Goal: Task Accomplishment & Management: Manage account settings

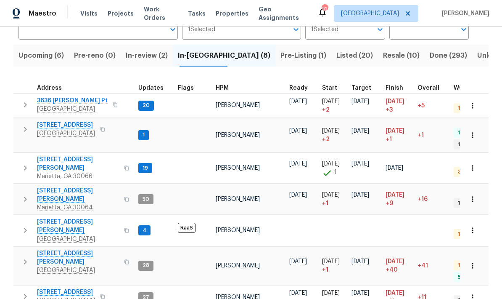
click at [160, 56] on span "In-review (2)" at bounding box center [147, 56] width 42 height 12
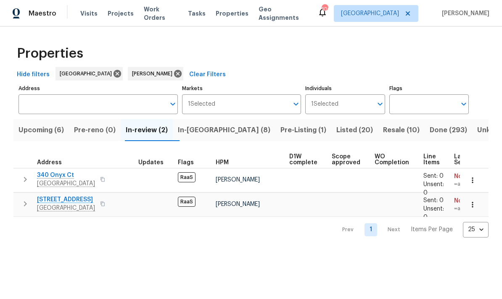
click at [66, 173] on span "340 Onyx Ct" at bounding box center [66, 175] width 58 height 8
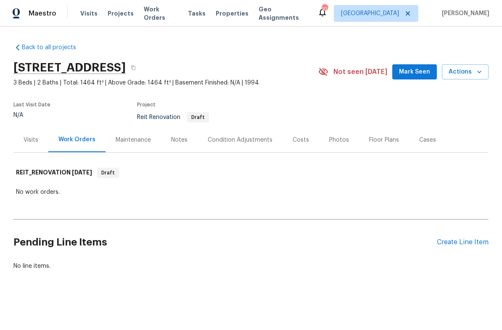
click at [468, 243] on div "Create Line Item" at bounding box center [463, 243] width 52 height 8
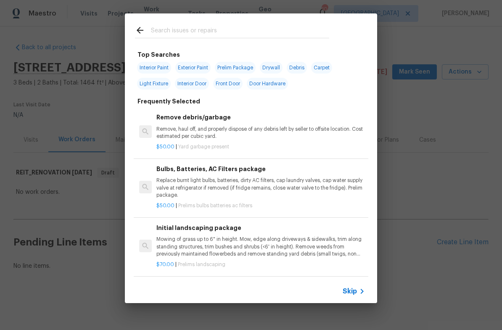
click at [218, 30] on input "text" at bounding box center [240, 31] width 178 height 13
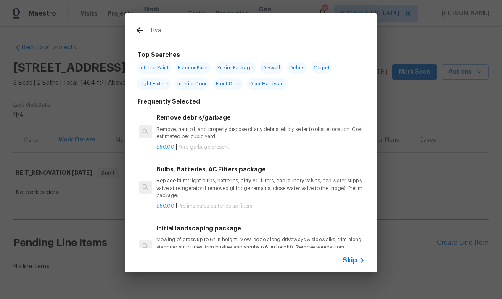
type input "Hvac"
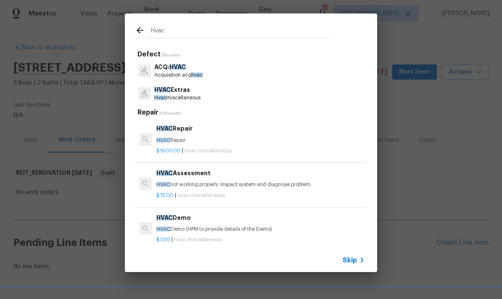
click at [183, 88] on p "HVAC Extras" at bounding box center [177, 89] width 46 height 9
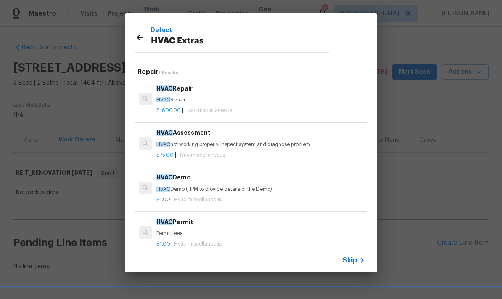
click at [205, 141] on p "HVAC not working properly. Inspect system and diagnose problem." at bounding box center [261, 144] width 209 height 7
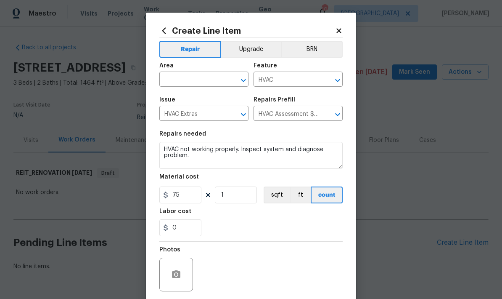
click at [213, 77] on input "text" at bounding box center [192, 80] width 66 height 13
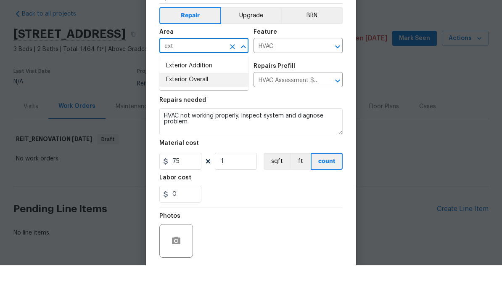
click at [204, 106] on li "Exterior Overall" at bounding box center [203, 113] width 89 height 14
type input "Exterior Overall"
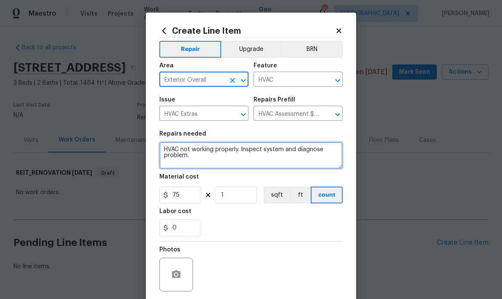
click at [169, 151] on textarea "HVAC not working properly. Inspect system and diagnose problem." at bounding box center [250, 155] width 183 height 27
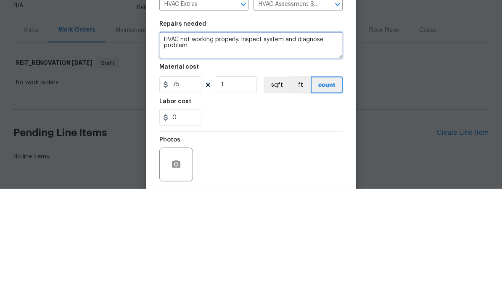
click at [165, 142] on textarea "HVAC not working properly. Inspect system and diagnose problem." at bounding box center [250, 155] width 183 height 27
click at [233, 142] on textarea "HVAC not working properly. Inspect system and diagnose problem." at bounding box center [250, 155] width 183 height 27
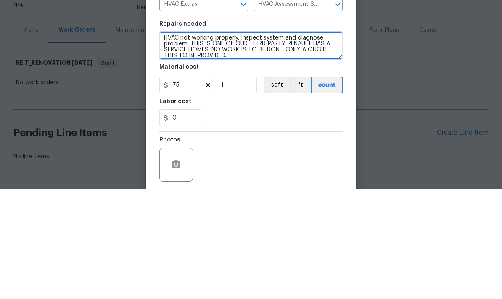
scroll to position [2, 0]
click at [313, 142] on textarea "HVAC not working properly. Inspect system and diagnose problem. THIS IS ONE OF …" at bounding box center [250, 155] width 183 height 27
click at [326, 142] on textarea "HVAC not working properly. Inspect system and diagnose problem. THIS IS ONE OF …" at bounding box center [250, 155] width 183 height 27
click at [312, 142] on textarea "HVAC not working properly. Inspect system and diagnose problem. THIS IS ONE OF …" at bounding box center [250, 155] width 183 height 27
click at [308, 142] on textarea "HVAC not working properly. Inspect system and diagnose problem. THIS IS ONE OF …" at bounding box center [250, 155] width 183 height 27
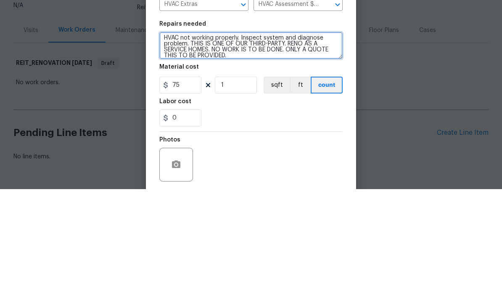
click at [291, 142] on textarea "HVAC not working properly. Inspect system and diagnose problem. THIS IS ONE OF …" at bounding box center [250, 155] width 183 height 27
click at [184, 142] on textarea "HVAC not working properly. Inspect system and diagnose problem. THIS IS ONE OF …" at bounding box center [250, 155] width 183 height 27
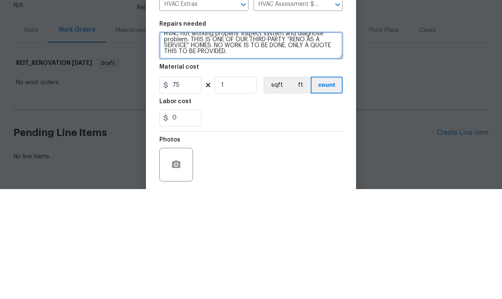
scroll to position [6, 0]
click at [170, 142] on textarea "HVAC not working properly. Inspect system and diagnose problem. THIS IS ONE OF …" at bounding box center [250, 155] width 183 height 27
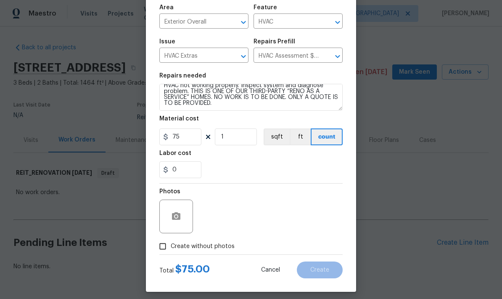
scroll to position [60, 0]
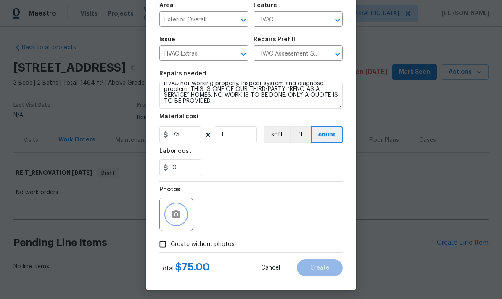
click at [181, 213] on icon "button" at bounding box center [176, 214] width 8 height 8
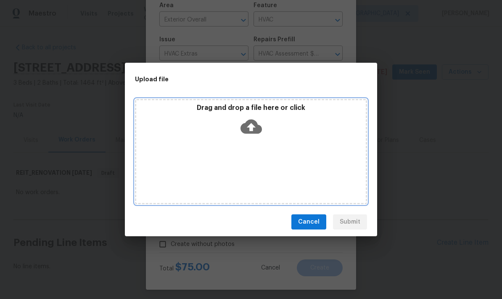
click at [255, 128] on icon at bounding box center [251, 127] width 21 height 14
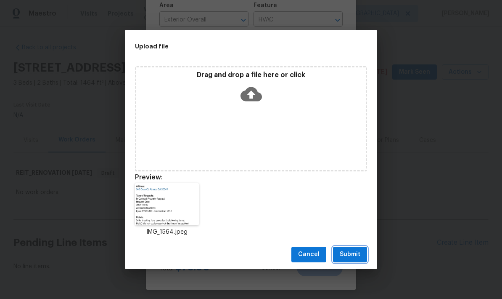
click at [359, 258] on span "Submit" at bounding box center [350, 254] width 21 height 11
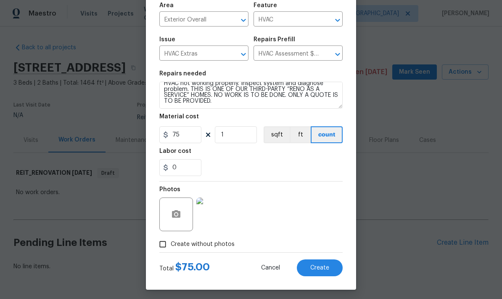
click at [213, 226] on img at bounding box center [214, 214] width 34 height 34
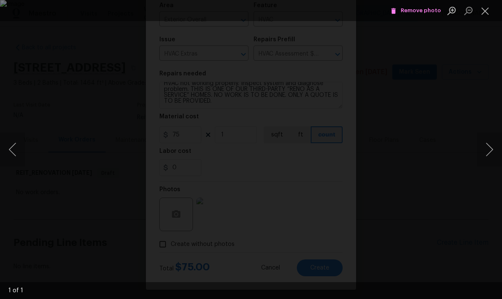
click at [488, 16] on button "Close lightbox" at bounding box center [485, 10] width 17 height 15
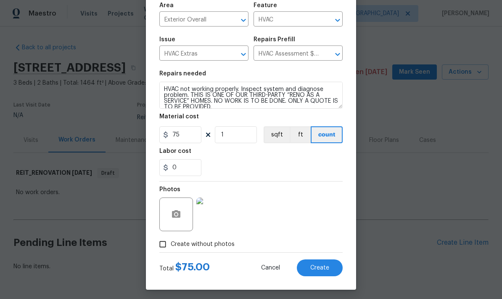
scroll to position [0, 0]
click at [194, 94] on textarea "HVAC not working properly. Inspect system and diagnose problem. THIS IS ONE OF …" at bounding box center [250, 95] width 183 height 27
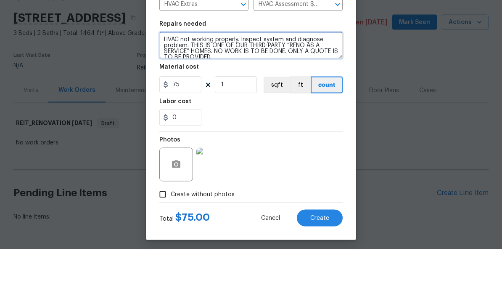
click at [197, 82] on textarea "HVAC not working properly. Inspect system and diagnose problem. THIS IS ONE OF …" at bounding box center [250, 95] width 183 height 27
click at [250, 82] on textarea "HVAC not working properly. Inspect system and diagnose problem. THIS IS ONE OF …" at bounding box center [250, 95] width 183 height 27
click at [193, 82] on textarea "HVAC not working properly. Inspect system and diagnose problem. THIS IS ONE OF …" at bounding box center [250, 95] width 183 height 27
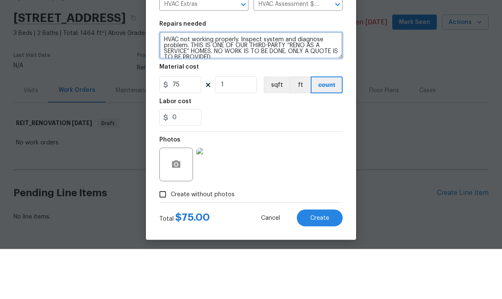
click at [250, 82] on textarea "HVAC not working properly. Inspect system and diagnose problem. THIS IS ONE OF …" at bounding box center [250, 95] width 183 height 27
click at [301, 82] on textarea "HVAC not working properly. Inspect system and diagnose problem. THIS IS ONE OF …" at bounding box center [250, 95] width 183 height 27
click at [233, 82] on textarea "HVAC not working properly. Inspect system and diagnose problem. THIS IS ONE OF …" at bounding box center [250, 95] width 183 height 27
click at [330, 82] on textarea "HVAC not working properly. Inspect system and diagnose problem. THIS IS ONE OF …" at bounding box center [250, 95] width 183 height 27
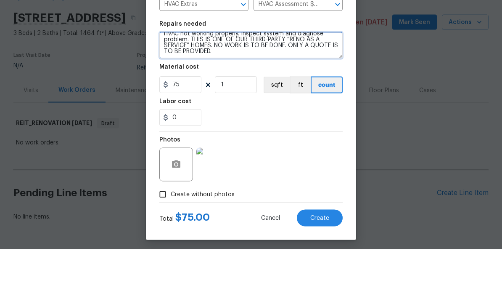
scroll to position [6, 0]
click at [307, 82] on textarea "HVAC not working properly. Inspect system and diagnose problem. THIS IS ONE OF …" at bounding box center [250, 95] width 183 height 27
click at [239, 82] on textarea "HVAC not working properly. Inspect system and diagnose problem. THIS IS ONE OF …" at bounding box center [250, 95] width 183 height 27
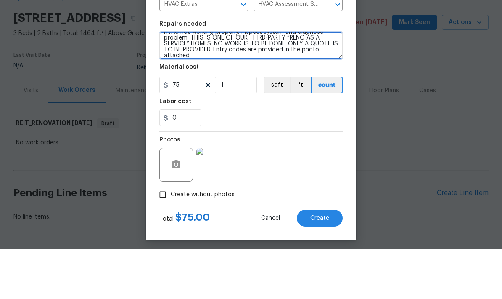
scroll to position [8, 0]
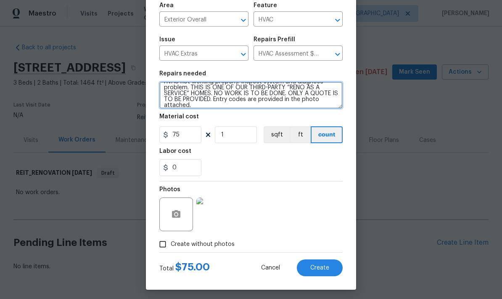
click at [196, 87] on textarea "HVAC not working properly. Inspect system and diagnose problem. THIS IS ONE OF …" at bounding box center [250, 95] width 183 height 27
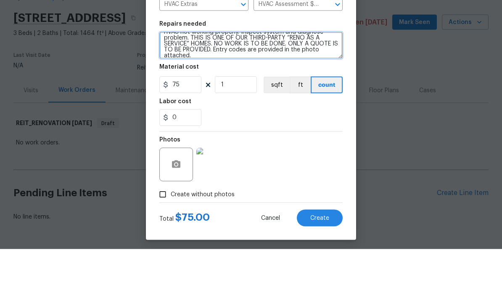
click at [195, 82] on textarea "HVAC not working properly. Inspect system and diagnose problem. THIS IS ONE OF …" at bounding box center [250, 95] width 183 height 27
click at [194, 82] on textarea "HVAC not working properly. Inspect system and diagnose problem. THIS IS ONE OF …" at bounding box center [250, 95] width 183 height 27
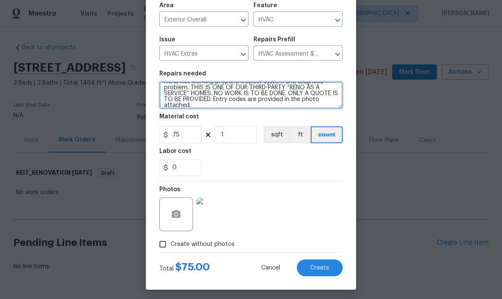
type textarea "HVAC not working properly. Inspect system and diagnose problem. THIS IS ONE OF …"
click at [331, 268] on button "Create" at bounding box center [320, 267] width 46 height 17
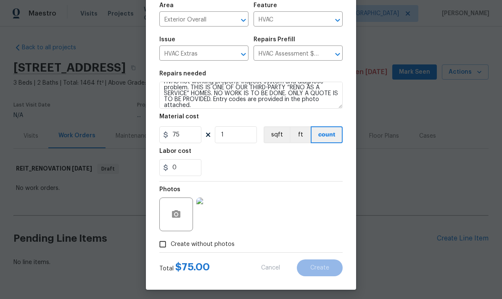
scroll to position [24, 0]
type input "0"
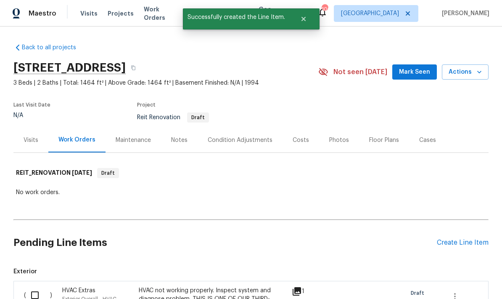
click at [40, 286] on input "checkbox" at bounding box center [38, 295] width 24 height 18
checkbox input "true"
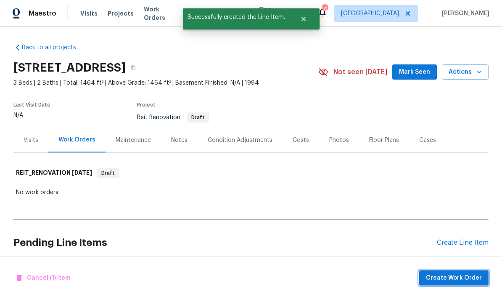
click at [470, 277] on span "Create Work Order" at bounding box center [454, 278] width 56 height 11
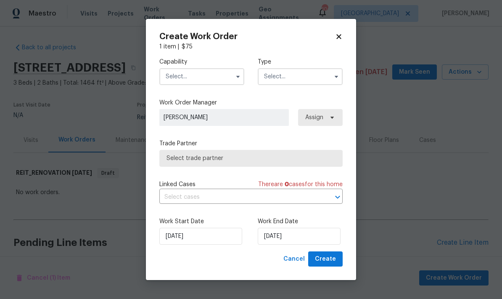
click at [233, 76] on button "button" at bounding box center [238, 77] width 10 height 10
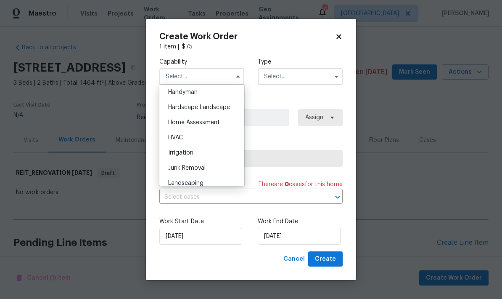
scroll to position [465, 0]
click at [216, 138] on div "HVAC" at bounding box center [202, 137] width 81 height 15
type input "HVAC"
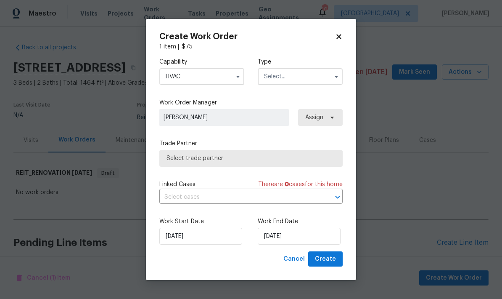
click at [301, 77] on input "text" at bounding box center [300, 76] width 85 height 17
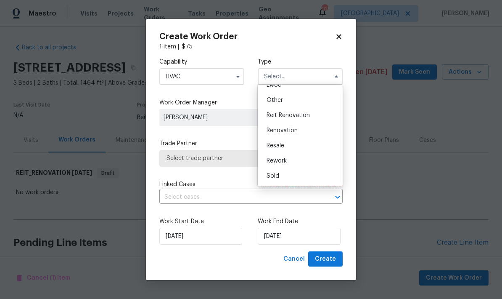
scroll to position [100, 0]
click at [305, 116] on span "Reit Renovation" at bounding box center [288, 115] width 43 height 6
type input "Reit Renovation"
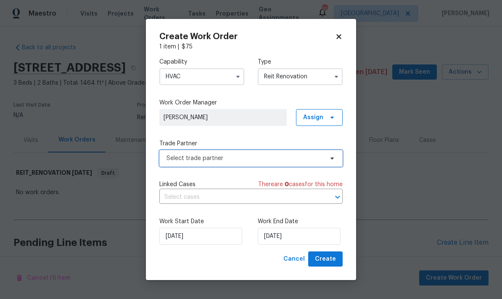
click at [333, 159] on icon at bounding box center [332, 158] width 7 height 7
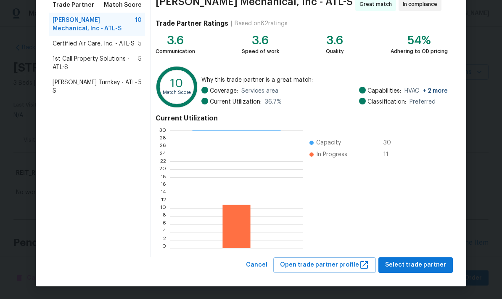
scroll to position [72, 0]
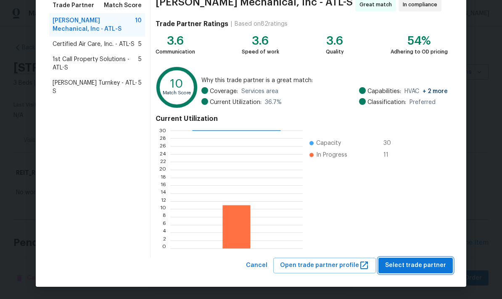
click at [433, 266] on span "Select trade partner" at bounding box center [415, 265] width 61 height 11
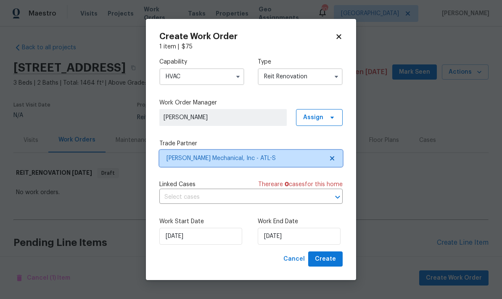
scroll to position [0, 0]
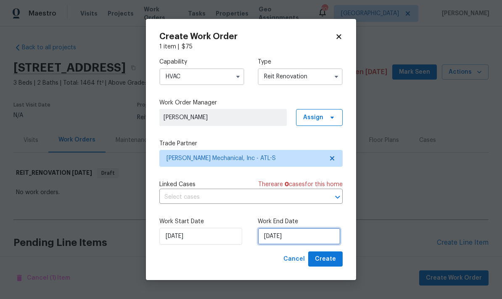
click at [308, 233] on input "10/2/2025" at bounding box center [299, 236] width 83 height 17
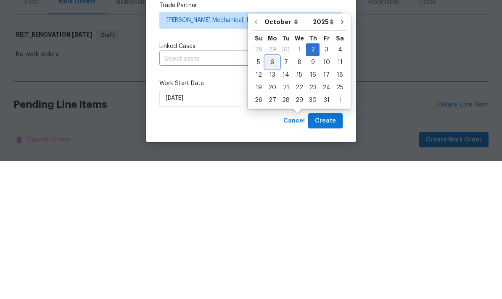
click at [271, 194] on div "6" at bounding box center [273, 200] width 14 height 12
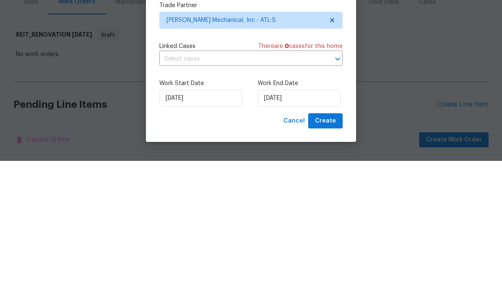
type input "10/6/2025"
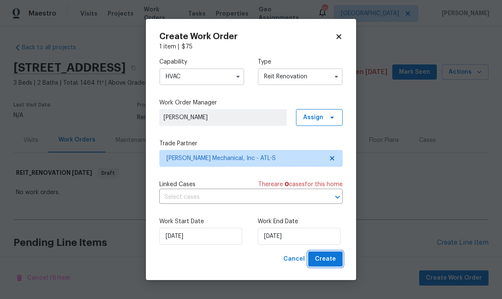
click at [334, 262] on span "Create" at bounding box center [325, 259] width 21 height 11
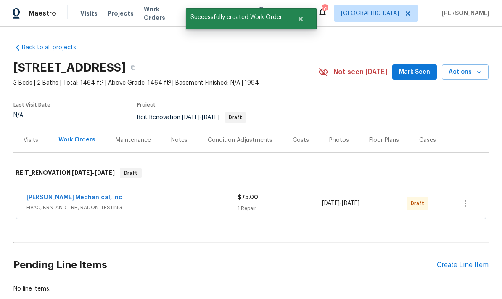
click at [465, 261] on div "Create Line Item" at bounding box center [463, 265] width 52 height 8
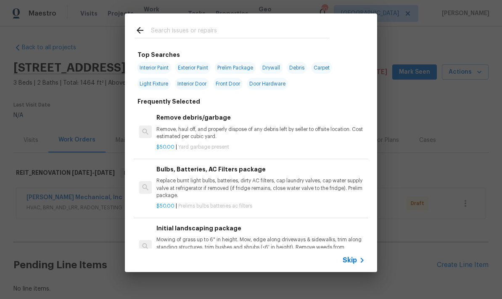
click at [157, 67] on span "Interior Paint" at bounding box center [154, 68] width 34 height 12
type input "Interior Paint"
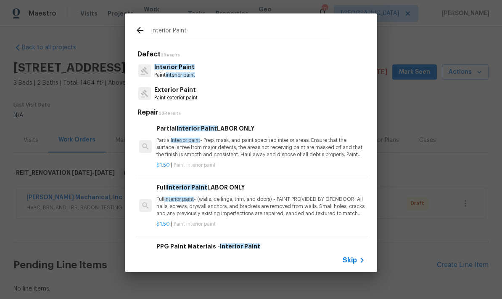
click at [359, 264] on icon at bounding box center [362, 260] width 10 height 10
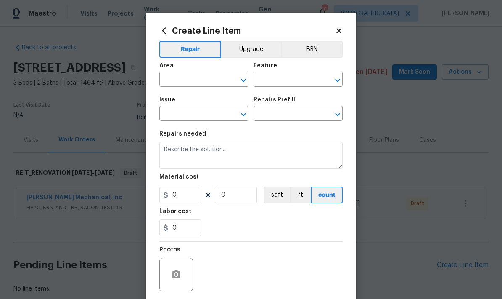
click at [213, 75] on input "text" at bounding box center [192, 80] width 66 height 13
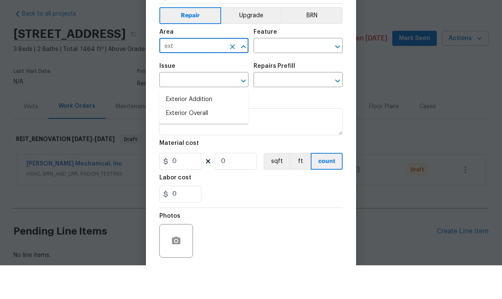
click at [205, 140] on li "Exterior Overall" at bounding box center [203, 147] width 89 height 14
type input "Exterior Overall"
click at [304, 74] on input "text" at bounding box center [287, 80] width 66 height 13
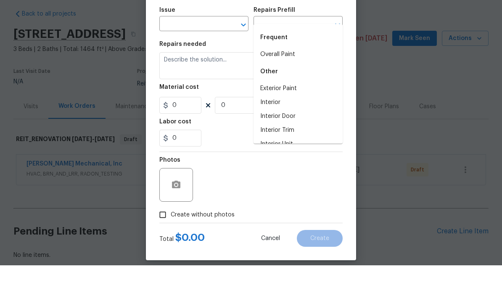
scroll to position [65, 0]
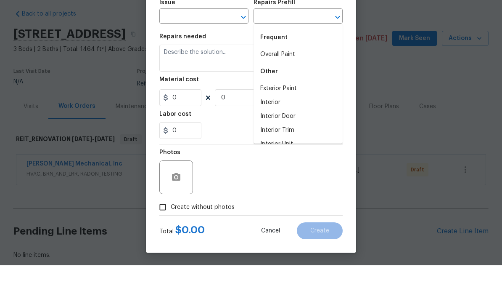
click at [276, 129] on li "Interior" at bounding box center [298, 136] width 89 height 14
type input "Interior"
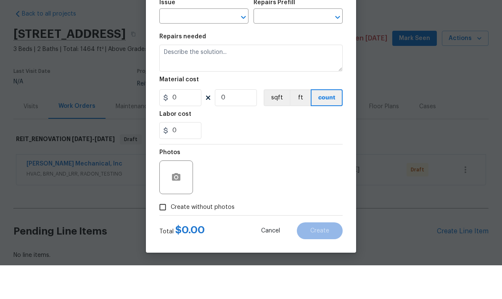
click at [210, 44] on input "text" at bounding box center [192, 50] width 66 height 13
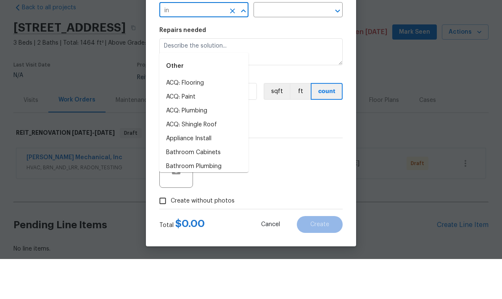
type input "i"
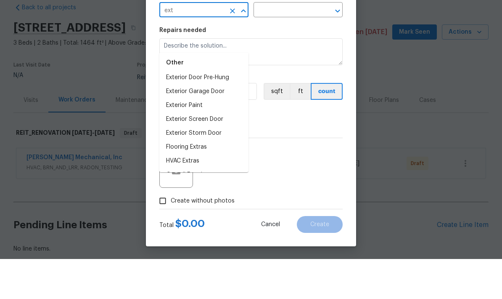
scroll to position [33, 0]
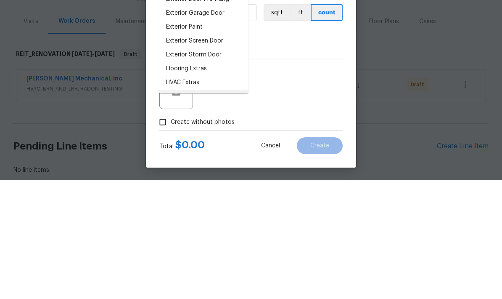
click at [203, 208] on li "Overall Exterior" at bounding box center [203, 215] width 89 height 14
type input "Overall Exterior"
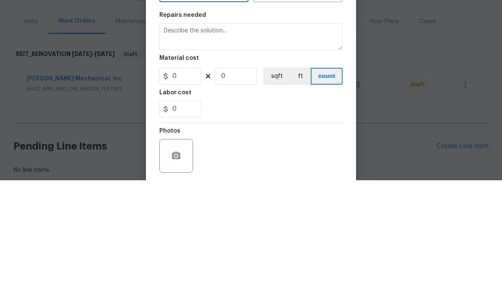
scroll to position [0, 0]
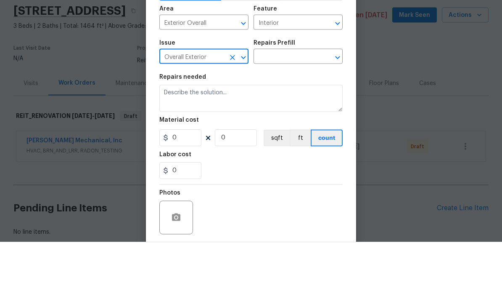
click at [335, 109] on icon "Open" at bounding box center [338, 114] width 10 height 10
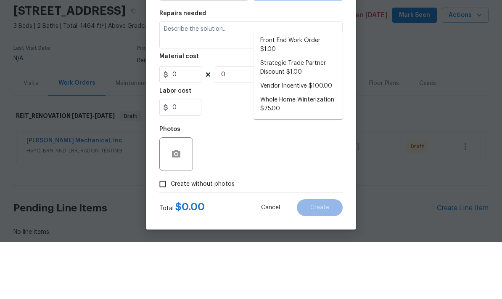
scroll to position [54, 0]
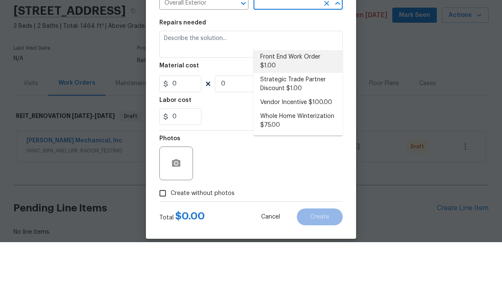
click at [295, 107] on li "Front End Work Order $1.00" at bounding box center [298, 118] width 89 height 23
type input "Front End Work Order $1.00"
type textarea "Placeholder line item for the creation of front end work orders."
type input "1"
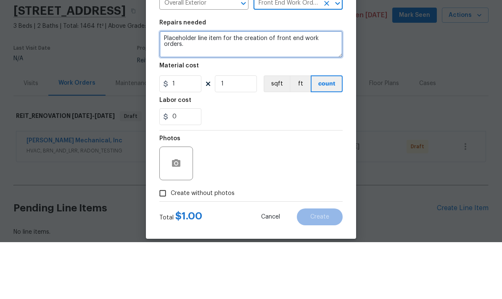
click at [168, 88] on textarea "Placeholder line item for the creation of front end work orders." at bounding box center [250, 101] width 183 height 27
paste textarea "THIS IS ONE OF OUR THIRD-PARTY “RENO AS A SERVICE” HOMES. NO WORK IS TO BE DONE…"
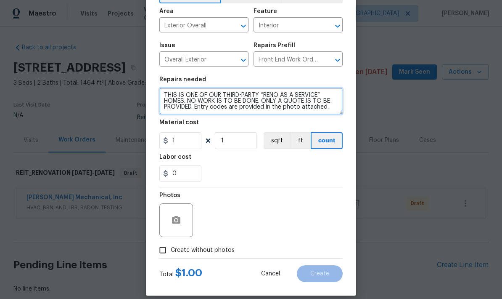
type textarea "THIS IS ONE OF OUR THIRD-PARTY “RENO AS A SERVICE” HOMES. NO WORK IS TO BE DONE…"
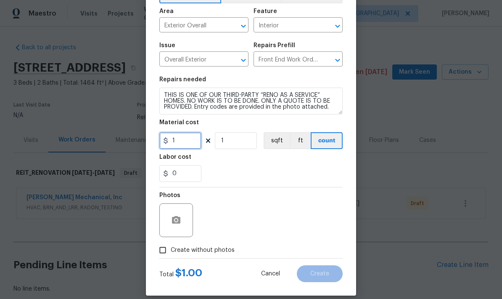
click at [186, 148] on input "1" at bounding box center [180, 140] width 42 height 17
type input "75"
click at [181, 223] on icon "button" at bounding box center [176, 220] width 8 height 8
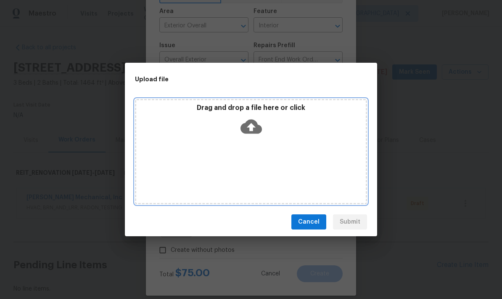
click at [253, 124] on icon at bounding box center [251, 127] width 21 height 14
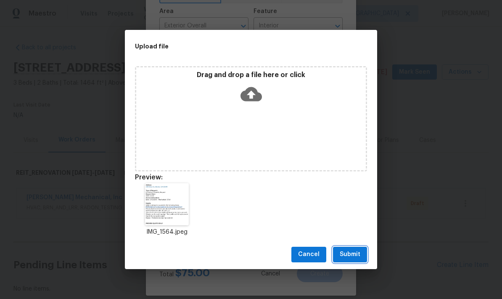
click at [356, 256] on span "Submit" at bounding box center [350, 254] width 21 height 11
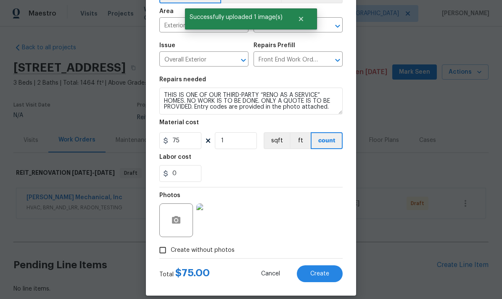
click at [328, 273] on span "Create" at bounding box center [320, 274] width 19 height 6
type input "0"
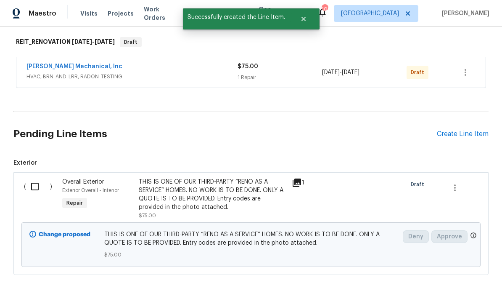
scroll to position [130, 0]
click at [36, 178] on input "checkbox" at bounding box center [38, 187] width 24 height 18
checkbox input "true"
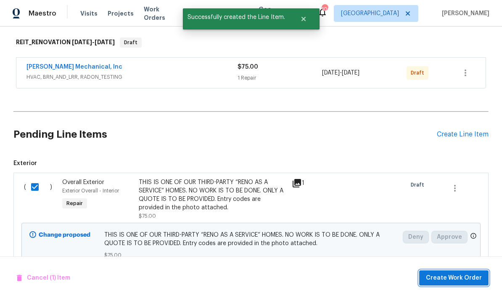
click at [465, 279] on span "Create Work Order" at bounding box center [454, 278] width 56 height 11
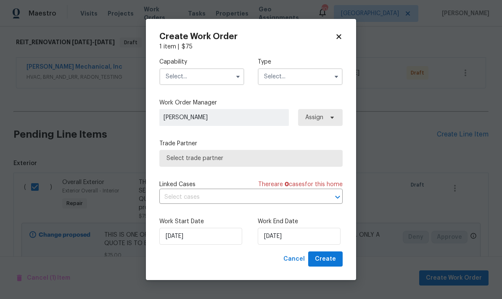
click at [215, 74] on input "text" at bounding box center [201, 76] width 85 height 17
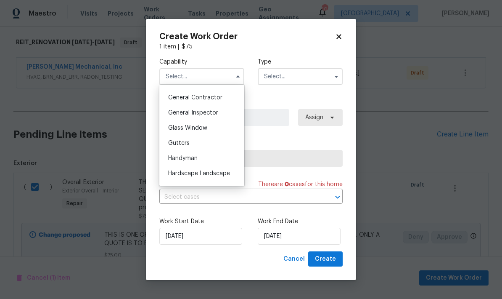
scroll to position [387, 0]
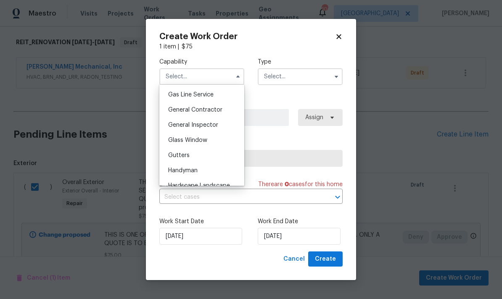
click at [215, 111] on span "General Contractor" at bounding box center [195, 110] width 54 height 6
type input "General Contractor"
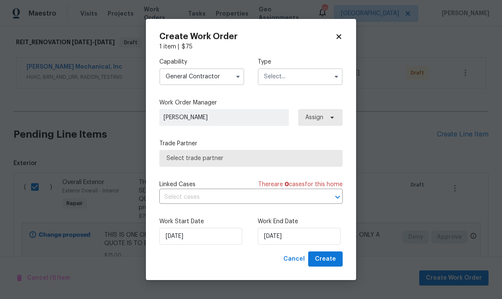
click at [301, 76] on input "text" at bounding box center [300, 76] width 85 height 17
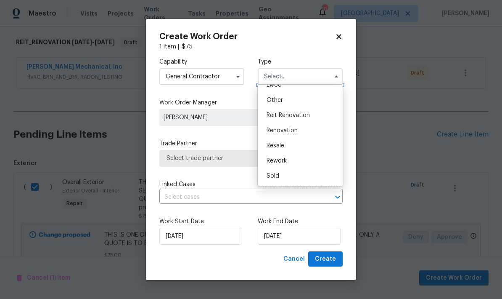
scroll to position [100, 0]
click at [307, 116] on span "Reit Renovation" at bounding box center [288, 115] width 43 height 6
type input "Reit Renovation"
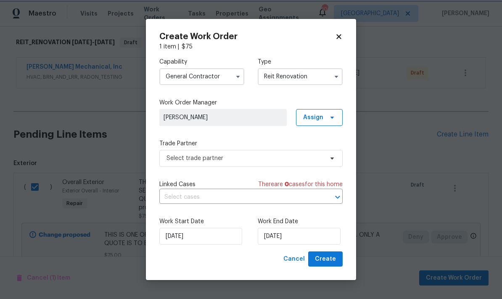
scroll to position [0, 0]
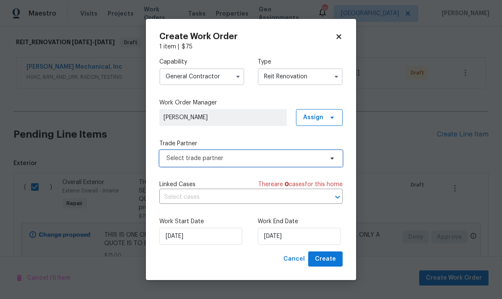
click at [321, 160] on span "Select trade partner" at bounding box center [245, 158] width 157 height 8
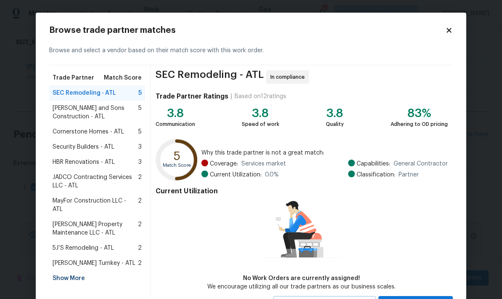
click at [86, 271] on div "Show More" at bounding box center [97, 278] width 96 height 15
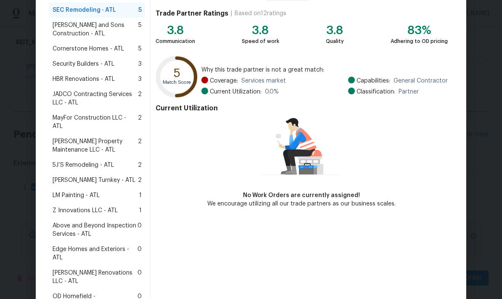
scroll to position [69, 0]
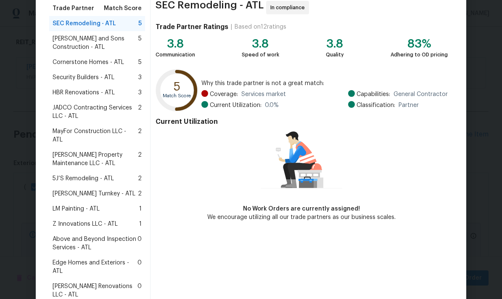
click at [110, 220] on span "Z Innovations LLC - ATL" at bounding box center [85, 224] width 65 height 8
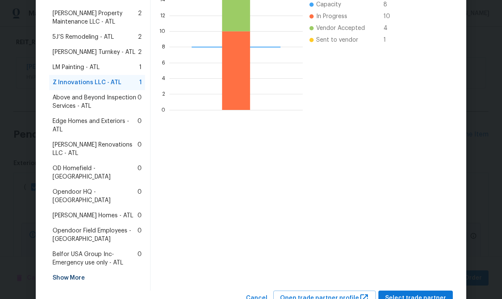
scroll to position [210, 0]
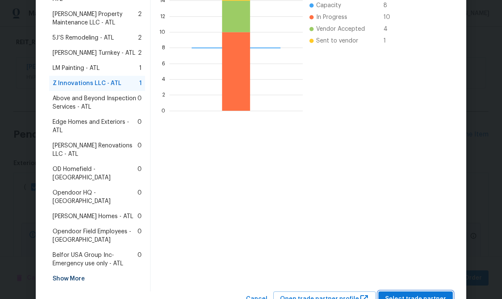
click at [440, 294] on span "Select trade partner" at bounding box center [415, 299] width 61 height 11
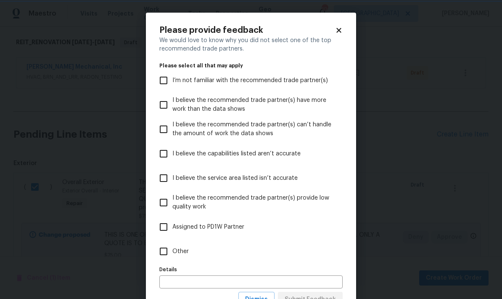
scroll to position [0, 0]
click at [164, 251] on input "Other" at bounding box center [164, 251] width 18 height 18
checkbox input "true"
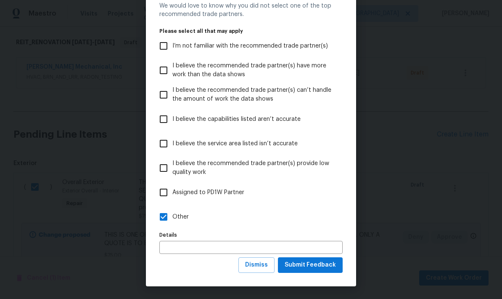
scroll to position [35, 0]
click at [330, 267] on span "Submit Feedback" at bounding box center [310, 265] width 51 height 11
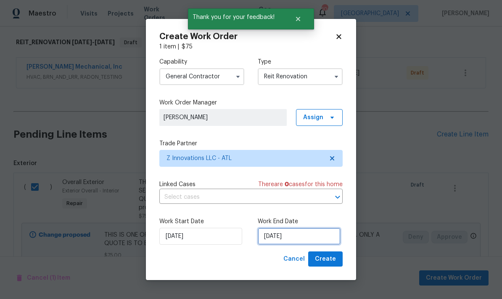
click at [311, 236] on input "10/2/2025" at bounding box center [299, 236] width 83 height 17
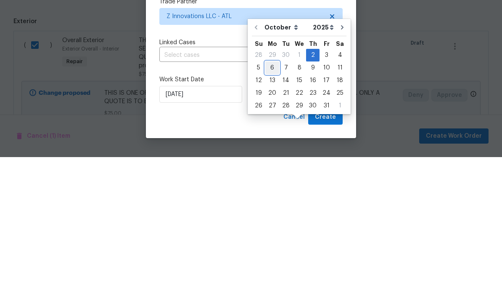
click at [269, 204] on div "6" at bounding box center [273, 210] width 14 height 12
type input "10/6/2025"
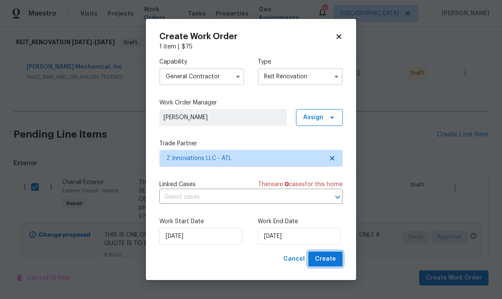
click at [332, 260] on span "Create" at bounding box center [325, 259] width 21 height 11
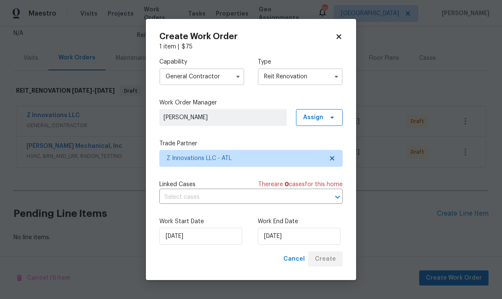
scroll to position [0, 0]
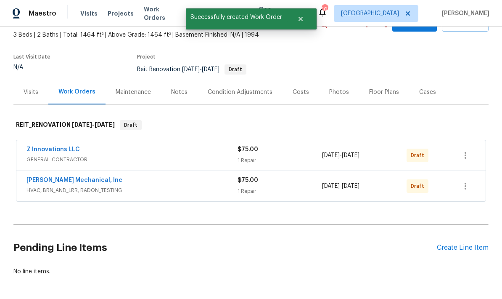
click at [69, 146] on link "Z Innovations LLC" at bounding box center [53, 149] width 53 height 6
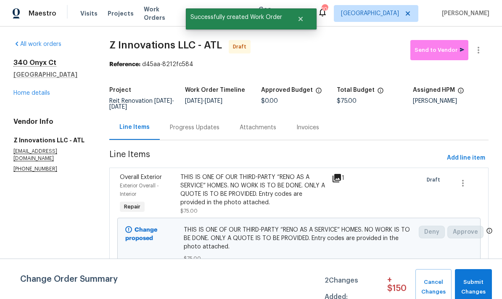
click at [205, 129] on div "Progress Updates" at bounding box center [195, 127] width 50 height 8
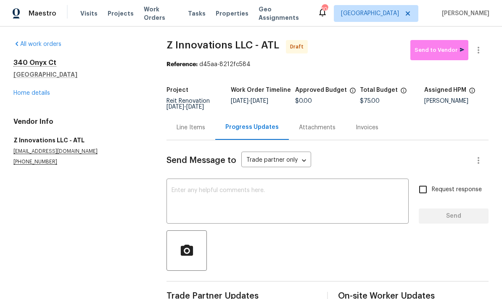
click at [210, 189] on textarea at bounding box center [288, 201] width 232 height 29
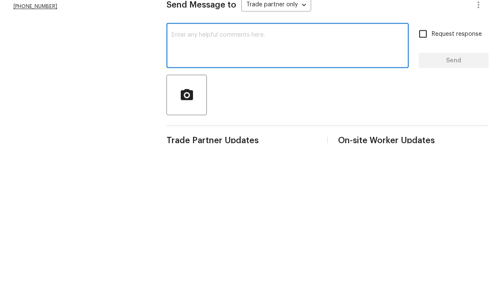
click at [205, 187] on textarea at bounding box center [288, 201] width 232 height 29
paste textarea "THIS IS ONE OF OUR THIRD-PARTY “RENO AS A SERVICE” HOMES. NO WORK IS TO BE DONE…"
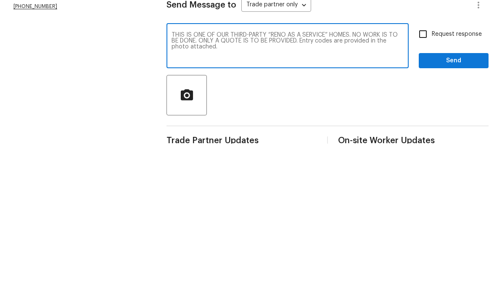
type textarea "THIS IS ONE OF OUR THIRD-PARTY “RENO AS A SERVICE” HOMES. NO WORK IS TO BE DONE…"
click at [426, 181] on input "Request response" at bounding box center [424, 190] width 18 height 18
checkbox input "true"
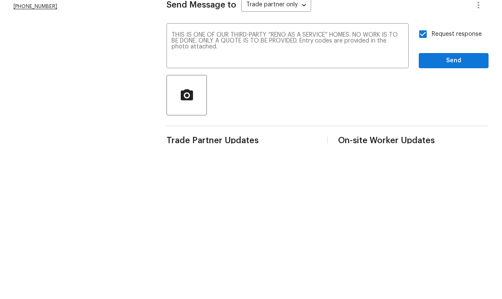
scroll to position [20, 0]
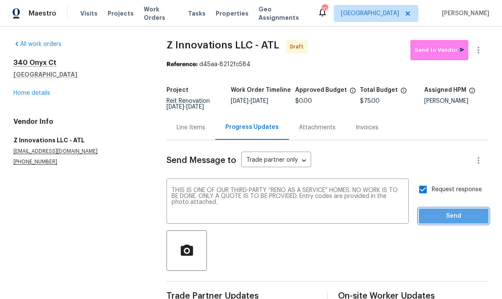
click at [460, 211] on span "Send" at bounding box center [454, 216] width 56 height 11
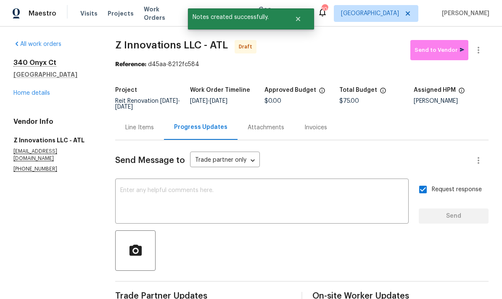
click at [40, 90] on link "Home details" at bounding box center [31, 93] width 37 height 6
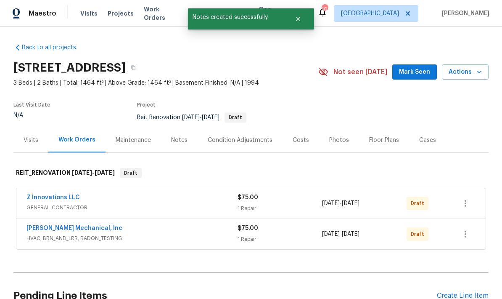
click at [86, 225] on link "[PERSON_NAME] Mechanical, Inc" at bounding box center [75, 228] width 96 height 6
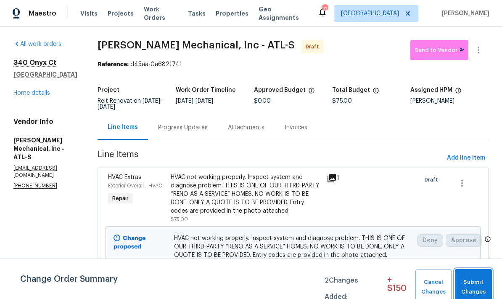
click at [474, 280] on span "Submit Changes" at bounding box center [474, 286] width 29 height 19
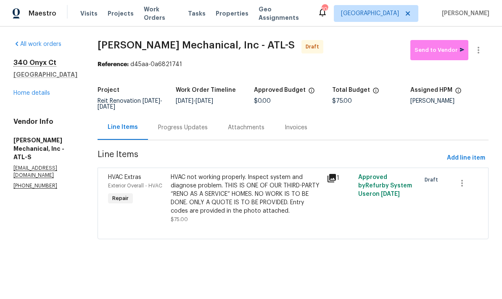
click at [204, 125] on div "Progress Updates" at bounding box center [183, 127] width 50 height 8
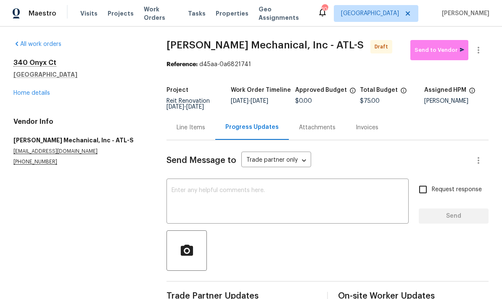
click at [221, 191] on textarea at bounding box center [288, 201] width 232 height 29
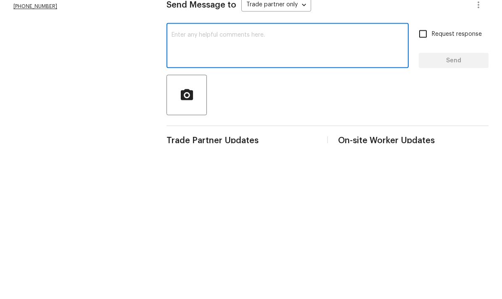
click at [205, 187] on textarea at bounding box center [288, 201] width 232 height 29
paste textarea "THIS IS ONE OF OUR THIRD-PARTY “RENO AS A SERVICE” HOMES. NO WORK IS TO BE DONE…"
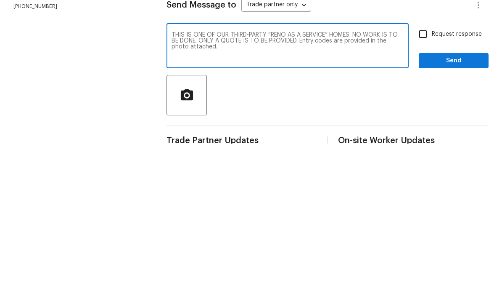
scroll to position [20, 0]
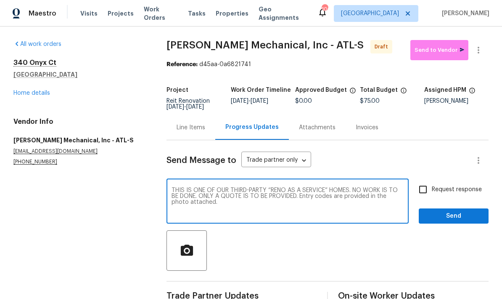
click at [245, 187] on textarea "THIS IS ONE OF OUR THIRD-PARTY “RENO AS A SERVICE” HOMES. NO WORK IS TO BE DONE…" at bounding box center [288, 201] width 232 height 29
type textarea "THIS IS ONE OF OUR THIRD-PARTY “RENO AS A SERVICE” HOMES. NO WORK IS TO BE DONE…"
click at [453, 211] on span "Send" at bounding box center [454, 216] width 56 height 11
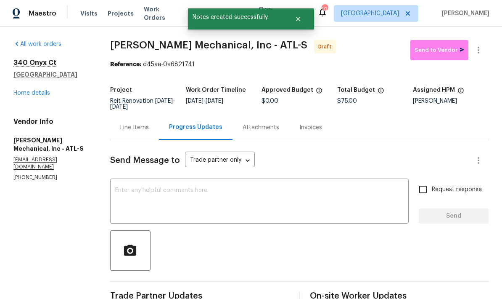
click at [40, 90] on link "Home details" at bounding box center [31, 93] width 37 height 6
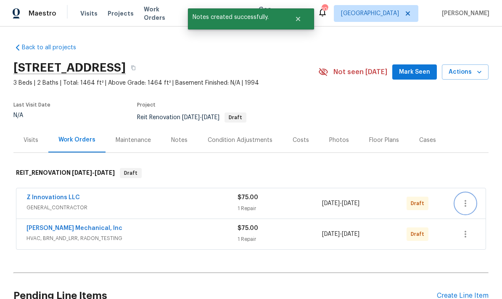
click at [471, 193] on button "button" at bounding box center [466, 203] width 20 height 20
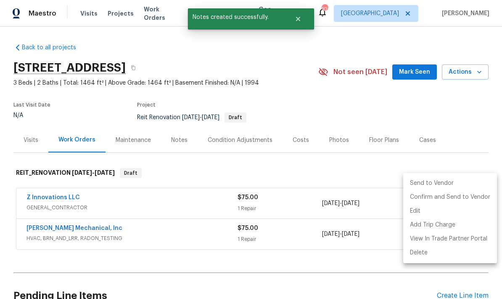
click at [359, 261] on div at bounding box center [251, 149] width 502 height 299
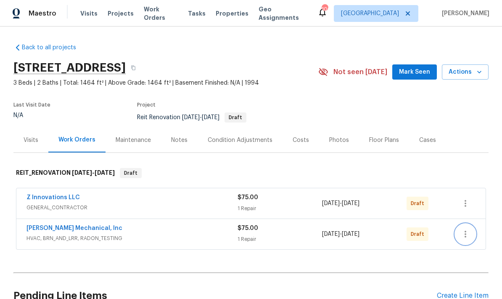
click at [468, 229] on icon "button" at bounding box center [466, 234] width 10 height 10
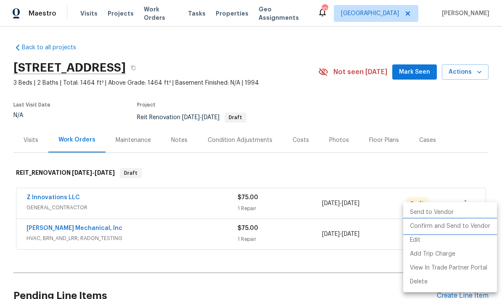
click at [467, 226] on li "Confirm and Send to Vendor" at bounding box center [451, 226] width 94 height 14
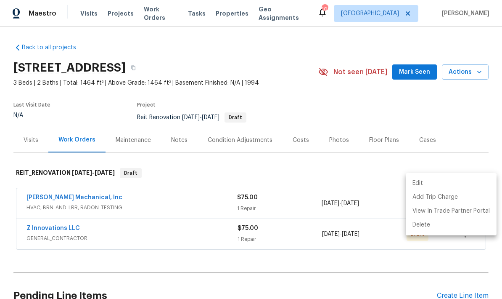
click at [404, 268] on div at bounding box center [251, 149] width 502 height 299
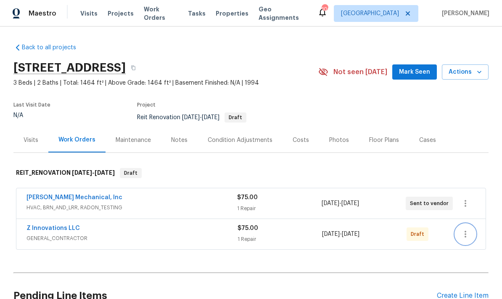
click at [467, 231] on icon "button" at bounding box center [466, 234] width 2 height 7
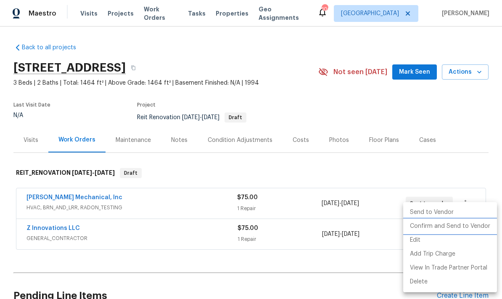
click at [468, 228] on li "Confirm and Send to Vendor" at bounding box center [451, 226] width 94 height 14
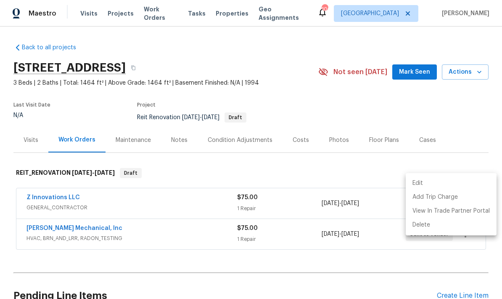
click at [378, 274] on div at bounding box center [251, 149] width 502 height 299
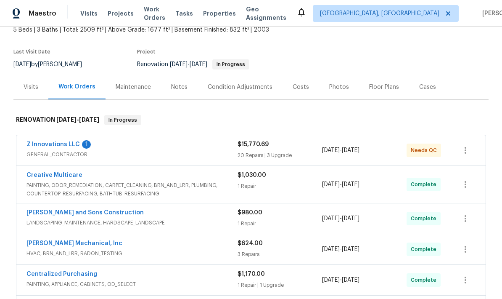
scroll to position [90, 0]
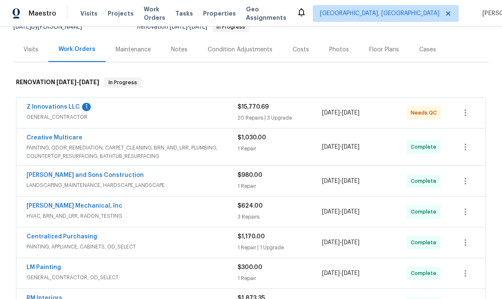
click at [68, 107] on link "Z Innovations LLC" at bounding box center [53, 107] width 53 height 6
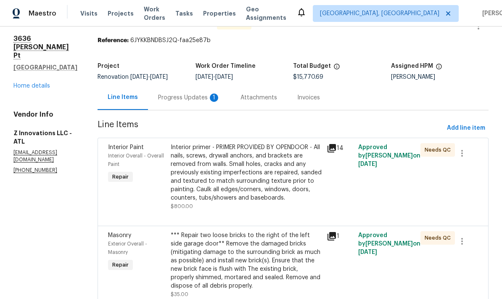
scroll to position [25, 0]
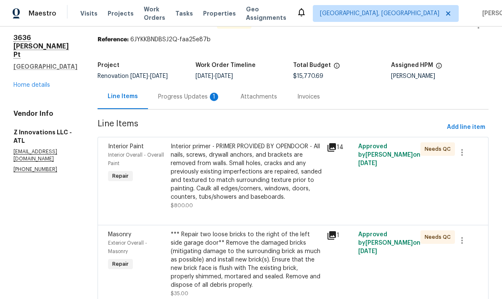
click at [196, 96] on div "Progress Updates 1" at bounding box center [189, 97] width 62 height 8
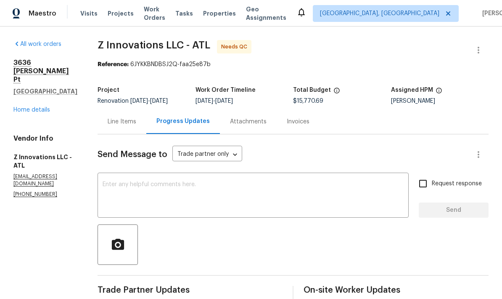
click at [127, 121] on div "Line Items" at bounding box center [122, 121] width 29 height 8
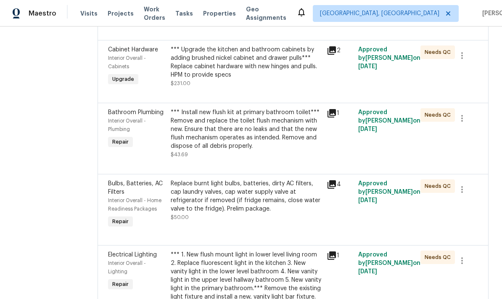
scroll to position [619, 0]
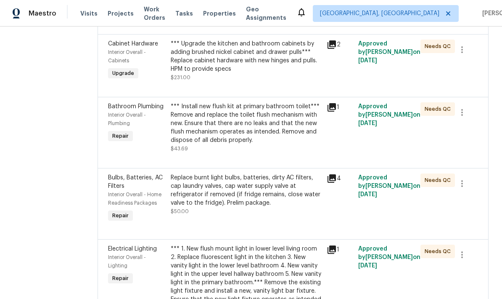
click at [247, 181] on div "Replace burnt light bulbs, batteries, dirty AC filters, cap laundry valves, cap…" at bounding box center [246, 190] width 151 height 34
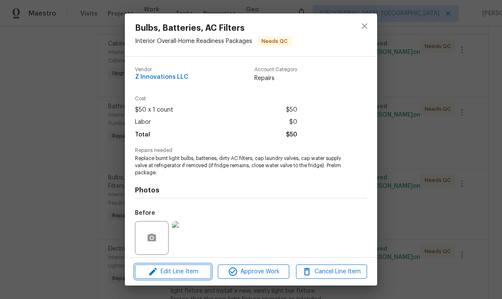
click at [202, 274] on span "Edit Line Item" at bounding box center [173, 271] width 71 height 11
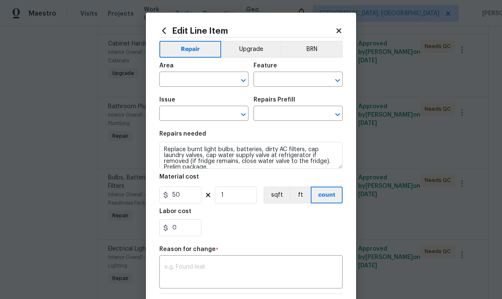
type input "Interior Overall"
type input "Home Readiness Packages"
type input "Bulbs, Batteries, AC Filters"
type input "Bulbs, Batteries, AC Filters package $50.00"
click at [339, 28] on icon at bounding box center [339, 31] width 8 height 8
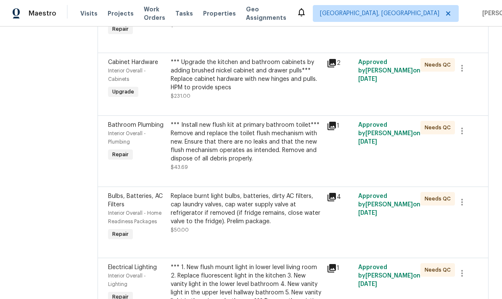
scroll to position [595, 0]
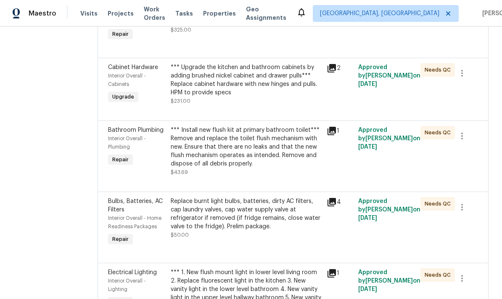
click at [252, 136] on div "*** Install new flush kit at primary bathroom toilet*** Remove and replace the …" at bounding box center [246, 147] width 151 height 42
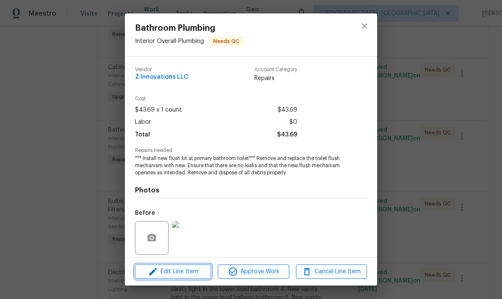
click at [199, 273] on span "Edit Line Item" at bounding box center [173, 271] width 71 height 11
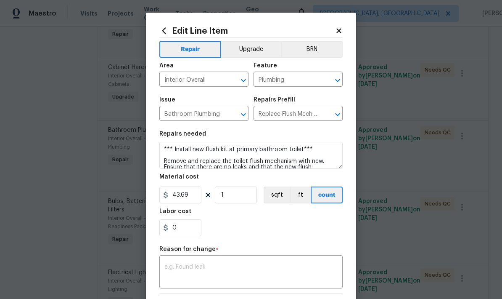
click at [215, 267] on textarea at bounding box center [251, 273] width 173 height 18
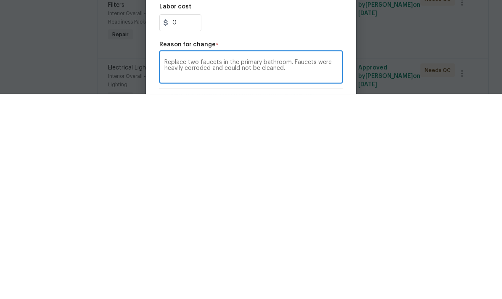
scroll to position [34, 0]
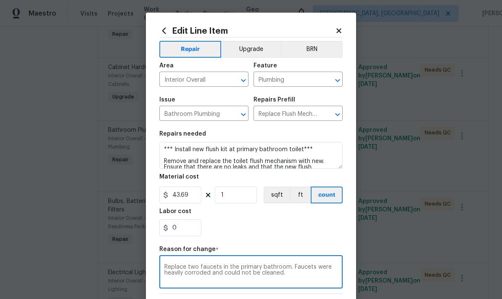
type textarea "Replace two faucets in the primary bathroom. Faucets were heavily corroded and …"
click at [194, 200] on input "43.69" at bounding box center [180, 194] width 42 height 17
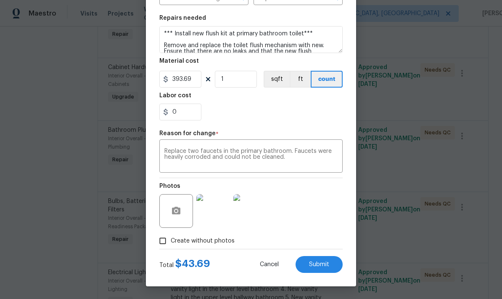
scroll to position [117, 0]
click at [331, 264] on button "Submit" at bounding box center [319, 264] width 47 height 17
type input "43.69"
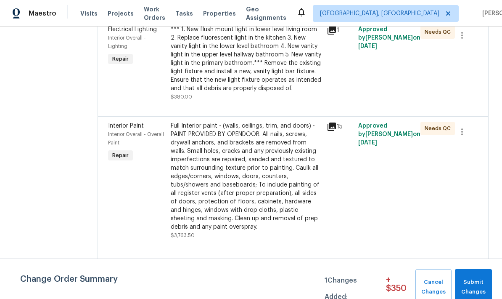
scroll to position [909, 0]
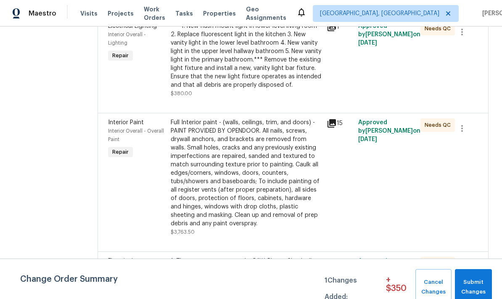
click at [237, 186] on div "Full Interior paint - (walls, ceilings, trim, and doors) - PAINT PROVIDED BY OP…" at bounding box center [246, 172] width 151 height 109
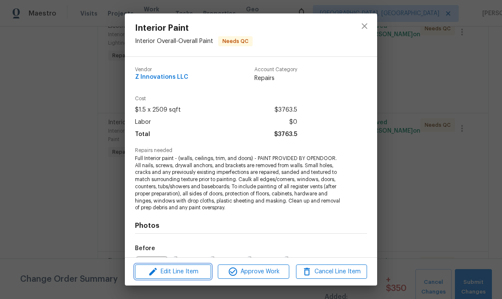
click at [200, 274] on span "Edit Line Item" at bounding box center [173, 271] width 71 height 11
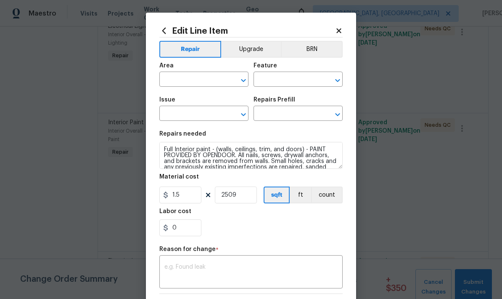
type input "Interior Overall"
type input "Overall Paint"
type input "Interior Paint"
type input "Full Interior Paint LABOR ONLY $1.50"
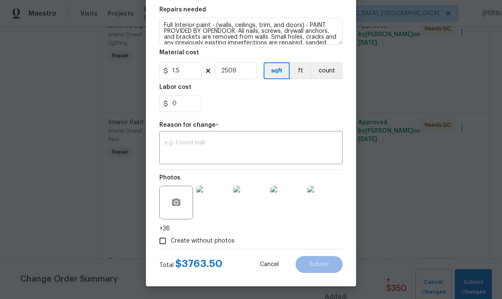
scroll to position [126, 0]
click at [186, 74] on input "1.5" at bounding box center [180, 70] width 42 height 17
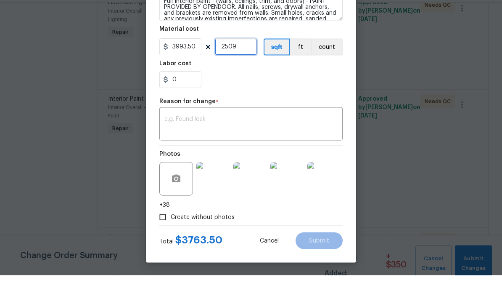
click at [247, 62] on input "2509" at bounding box center [236, 70] width 42 height 17
type input "3993.5"
type input "1"
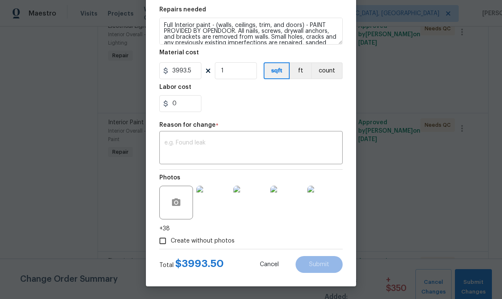
click at [205, 141] on textarea at bounding box center [251, 149] width 173 height 18
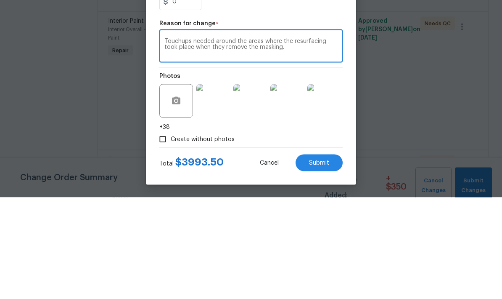
scroll to position [34, 0]
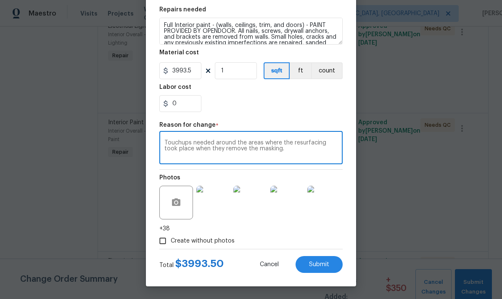
type textarea "Touchups needed around the areas where the resurfacing took place when they rem…"
click at [323, 262] on span "Submit" at bounding box center [319, 264] width 20 height 6
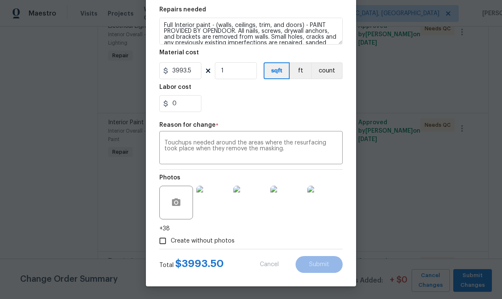
type input "1.5"
type input "2509"
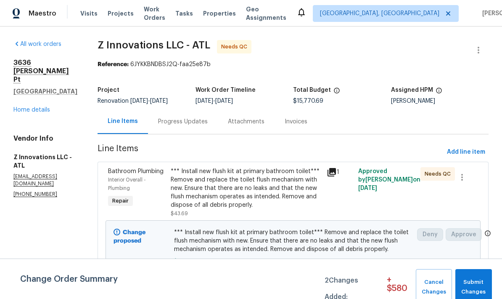
scroll to position [0, 0]
click at [472, 151] on span "Add line item" at bounding box center [466, 152] width 38 height 11
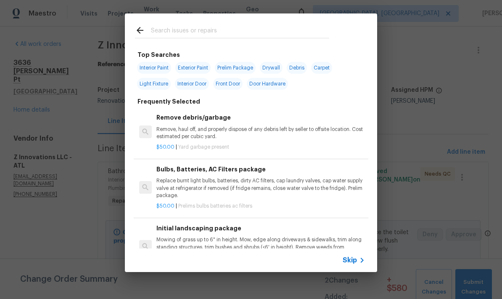
click at [209, 30] on input "text" at bounding box center [240, 31] width 178 height 13
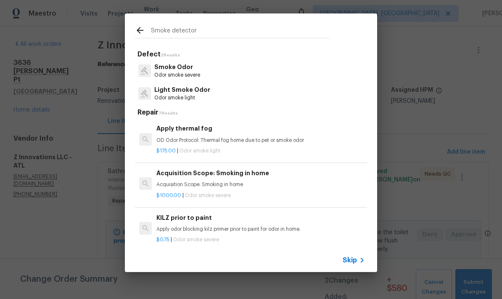
type input "Smoke detector"
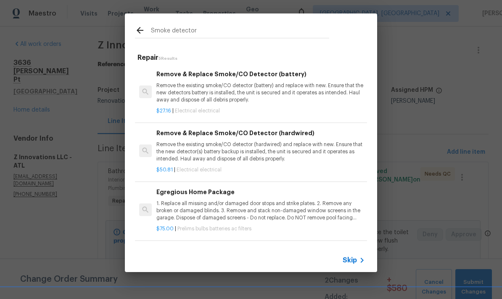
click at [241, 88] on p "Remove the existing smoke/CO detector (battery) and replace with new. Ensure th…" at bounding box center [261, 92] width 209 height 21
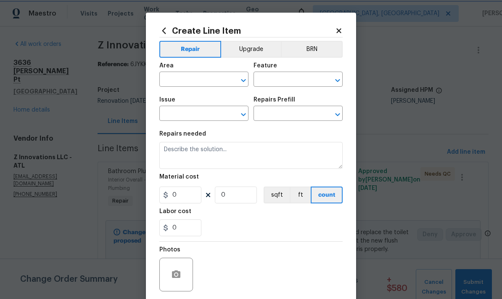
type input "Electrical"
type input "Remove & Replace Smoke/CO Detector (battery) $27.16"
type textarea "Remove the existing smoke/CO detector (battery) and replace with new. Ensure th…"
type input "27.16"
type input "1"
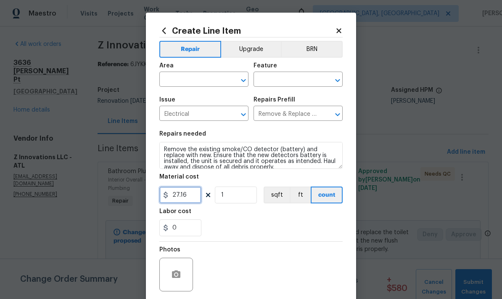
click at [193, 198] on input "27.16" at bounding box center [180, 194] width 42 height 17
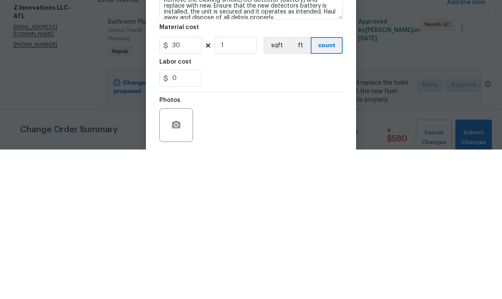
scroll to position [34, 0]
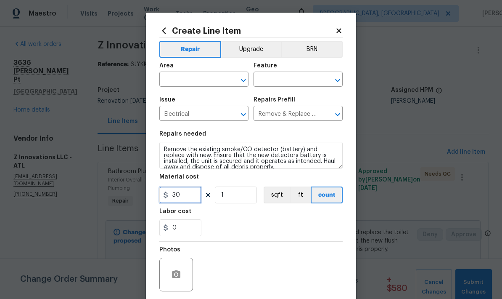
type input "30"
click at [181, 274] on button "button" at bounding box center [176, 274] width 20 height 20
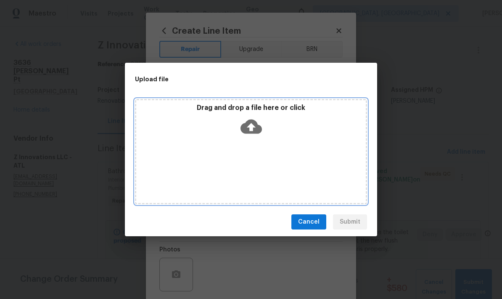
click at [253, 125] on icon at bounding box center [251, 126] width 21 height 21
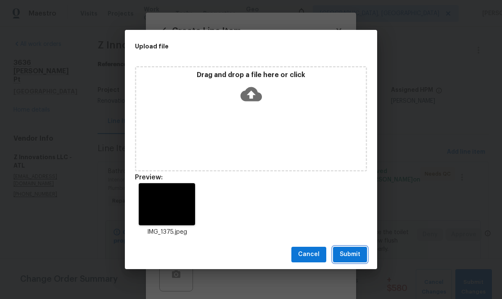
click at [359, 257] on span "Submit" at bounding box center [350, 254] width 21 height 11
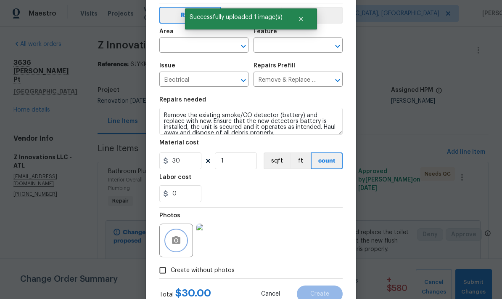
scroll to position [35, 0]
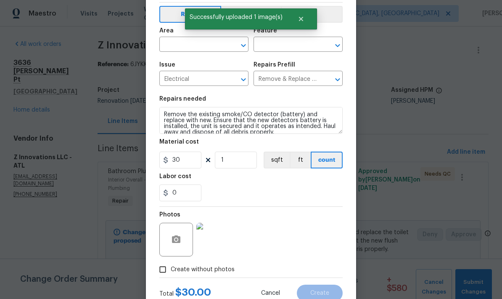
click at [216, 43] on input "text" at bounding box center [192, 45] width 66 height 13
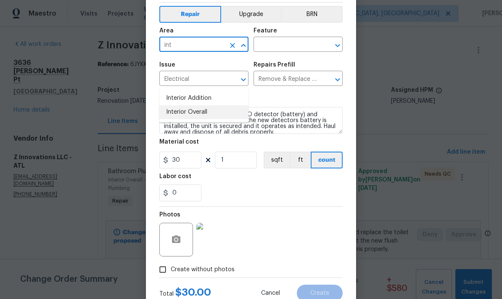
click at [203, 105] on li "Interior Overall" at bounding box center [203, 112] width 89 height 14
type input "Interior Overall"
click at [301, 44] on input "text" at bounding box center [287, 45] width 66 height 13
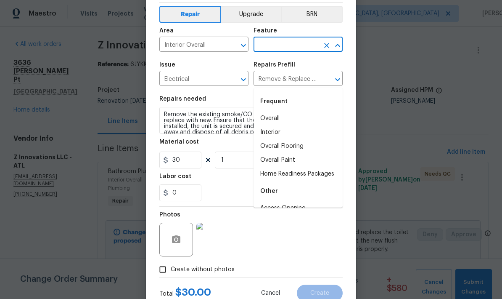
click at [298, 42] on input "text" at bounding box center [287, 45] width 66 height 13
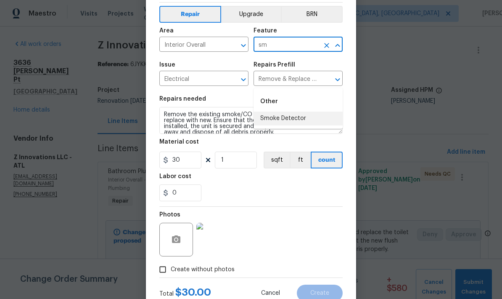
click at [298, 112] on li "Smoke Detector" at bounding box center [298, 119] width 89 height 14
type input "Smoke Detector"
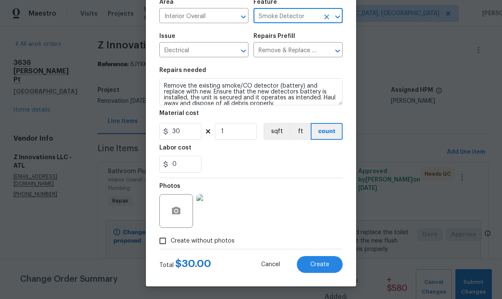
scroll to position [65, 0]
click at [329, 268] on button "Create" at bounding box center [320, 264] width 46 height 17
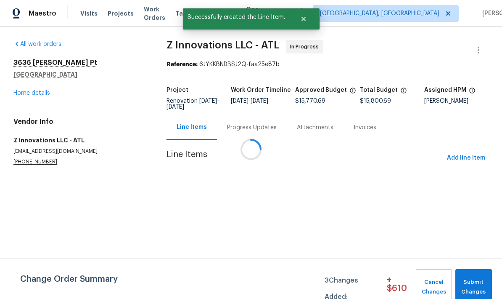
scroll to position [0, 0]
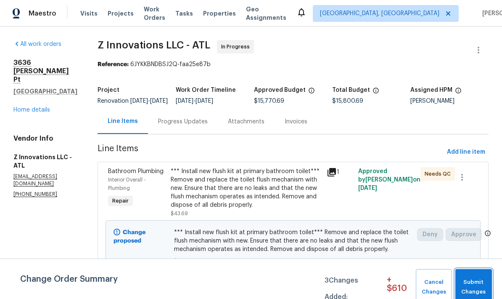
click at [477, 284] on span "Submit Changes" at bounding box center [474, 286] width 28 height 19
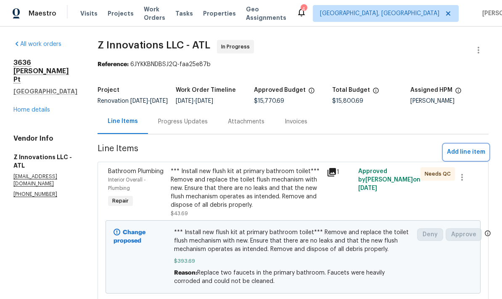
click at [472, 147] on span "Add line item" at bounding box center [466, 152] width 38 height 11
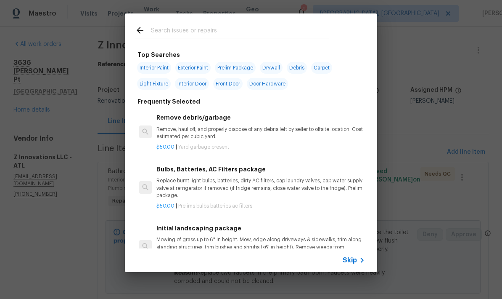
click at [187, 29] on input "text" at bounding box center [240, 31] width 178 height 13
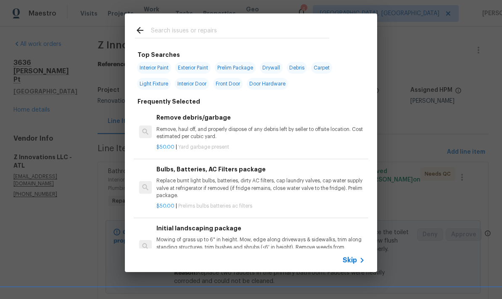
click at [359, 262] on icon at bounding box center [362, 260] width 10 height 10
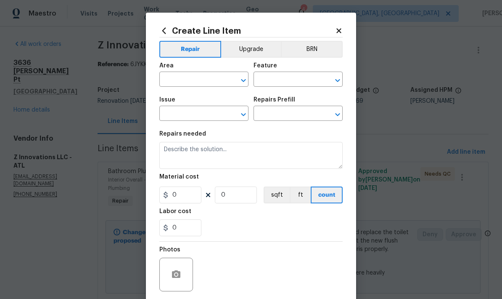
click at [205, 78] on input "text" at bounding box center [192, 80] width 66 height 13
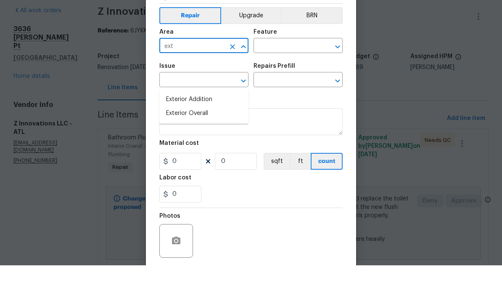
click at [205, 140] on li "Exterior Overall" at bounding box center [203, 147] width 89 height 14
type input "Exterior Overall"
click at [297, 74] on input "text" at bounding box center [287, 80] width 66 height 13
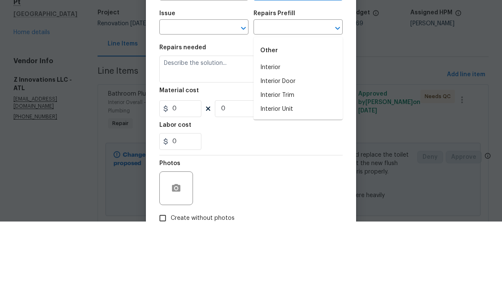
scroll to position [8, 0]
click at [283, 138] on li "Interior" at bounding box center [298, 145] width 89 height 14
type input "Interior"
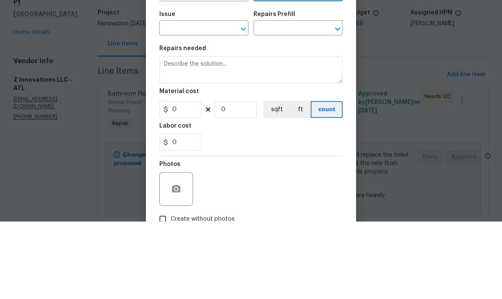
click at [213, 100] on input "text" at bounding box center [192, 106] width 66 height 13
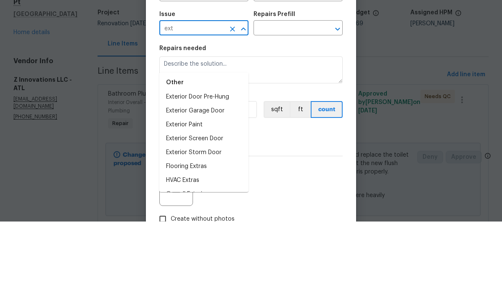
scroll to position [33, 0]
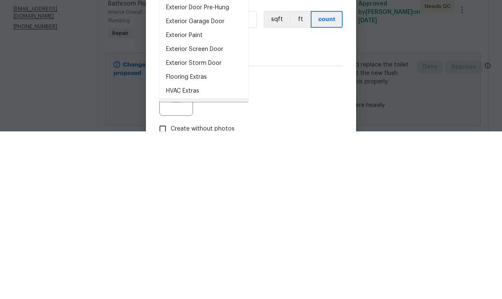
click at [202, 266] on li "Overall Exterior" at bounding box center [203, 273] width 89 height 14
type input "Overall Exterior"
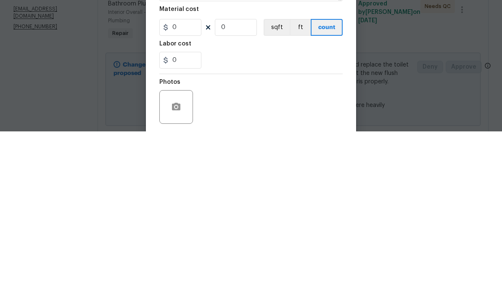
scroll to position [0, 0]
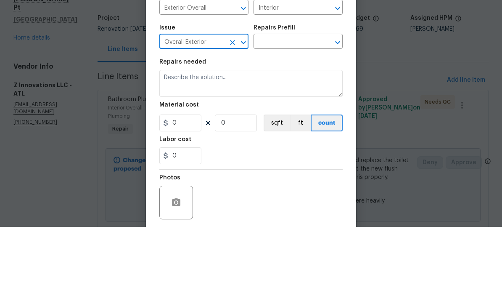
click at [338, 109] on icon "Open" at bounding box center [338, 114] width 10 height 10
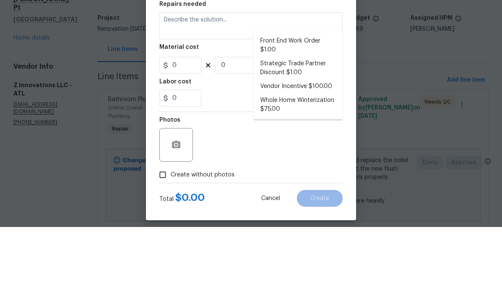
scroll to position [62, 0]
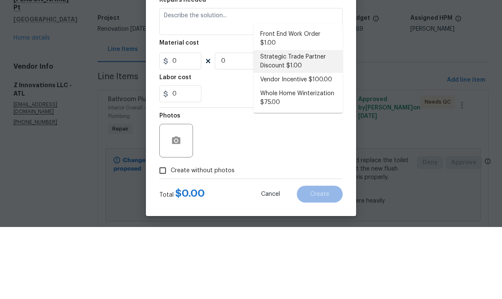
click at [301, 122] on li "Strategic Trade Partner Discount $1.00" at bounding box center [298, 133] width 89 height 23
type input "Strategic Trade Partner Discount $1.00"
type textarea "Calculate and apply 5% STPP discount to the total of the work order as a negati…"
type input "1"
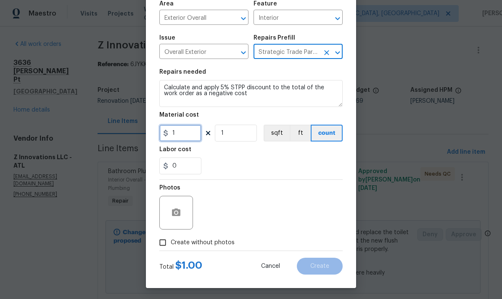
click at [194, 131] on input "1" at bounding box center [180, 133] width 42 height 17
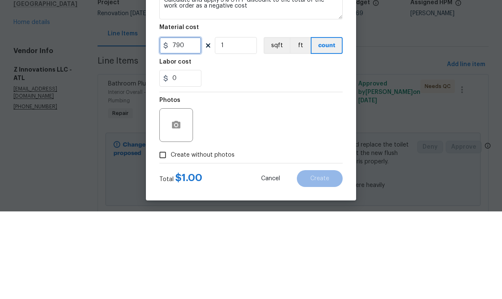
click at [170, 125] on input "790" at bounding box center [180, 133] width 42 height 17
type input "-790"
click at [243, 125] on input "1" at bounding box center [236, 133] width 42 height 17
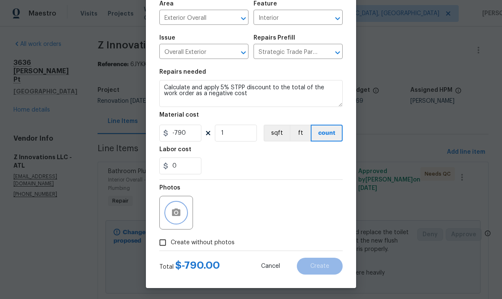
click at [176, 216] on icon "button" at bounding box center [176, 212] width 10 height 10
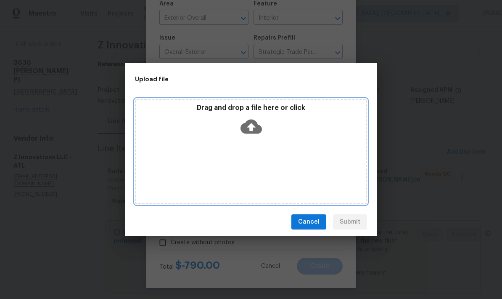
click at [255, 120] on icon at bounding box center [251, 126] width 21 height 21
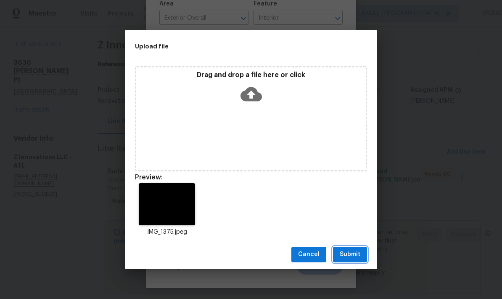
click at [360, 255] on span "Submit" at bounding box center [350, 254] width 21 height 11
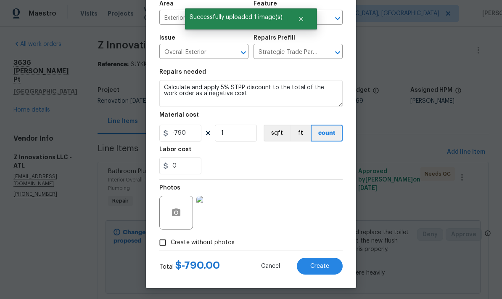
click at [327, 268] on span "Create" at bounding box center [320, 266] width 19 height 6
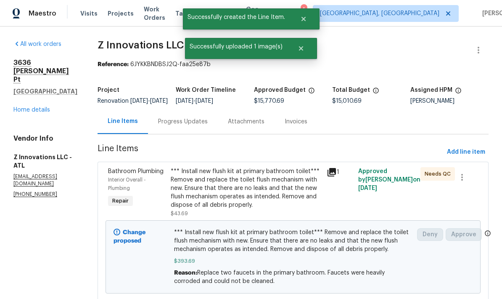
scroll to position [0, 0]
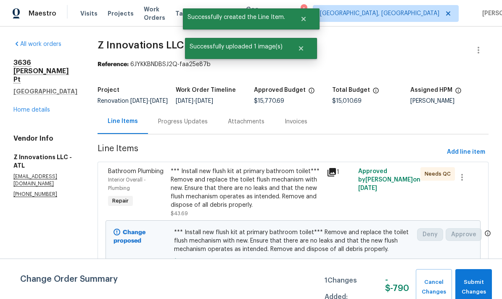
click at [477, 284] on span "Submit Changes" at bounding box center [474, 286] width 28 height 19
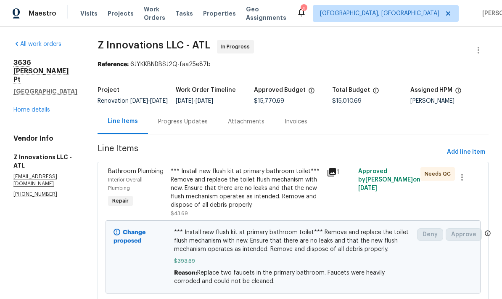
click at [42, 107] on link "Home details" at bounding box center [31, 110] width 37 height 6
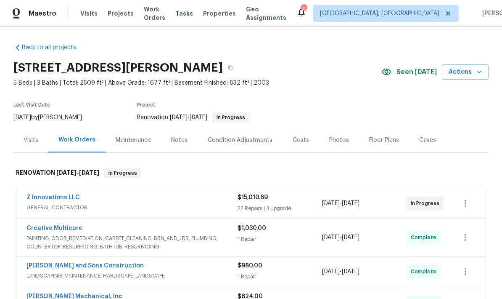
click at [340, 140] on div "Photos" at bounding box center [340, 140] width 20 height 8
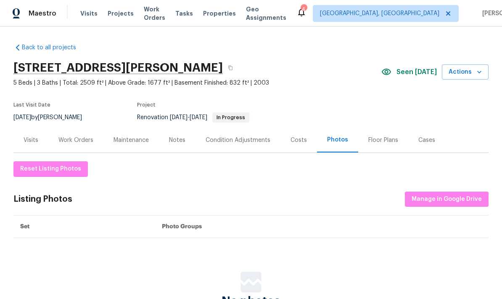
click at [300, 139] on div "Costs" at bounding box center [299, 140] width 16 height 8
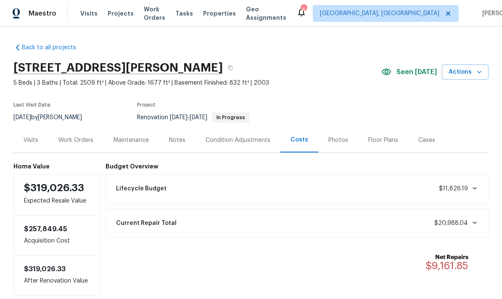
click at [35, 138] on div "Visits" at bounding box center [31, 140] width 15 height 8
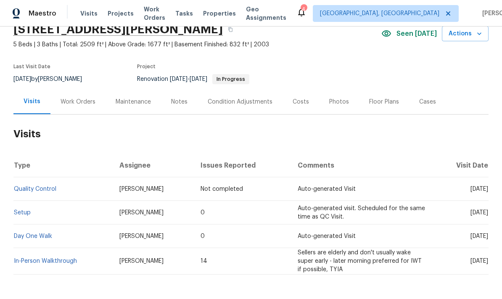
scroll to position [37, 0]
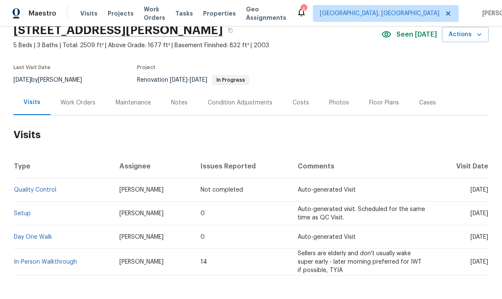
click at [250, 104] on div "Condition Adjustments" at bounding box center [240, 102] width 65 height 8
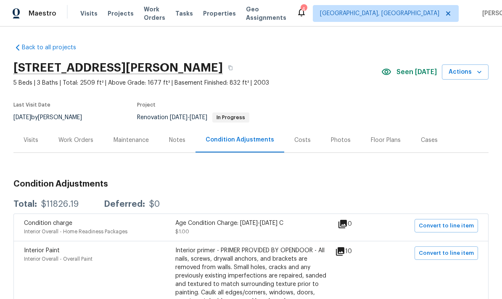
click at [298, 139] on div "Costs" at bounding box center [303, 140] width 16 height 8
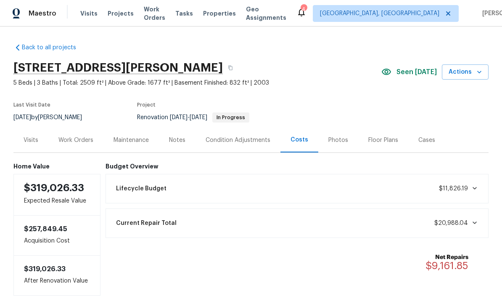
click at [83, 141] on div "Work Orders" at bounding box center [75, 140] width 35 height 8
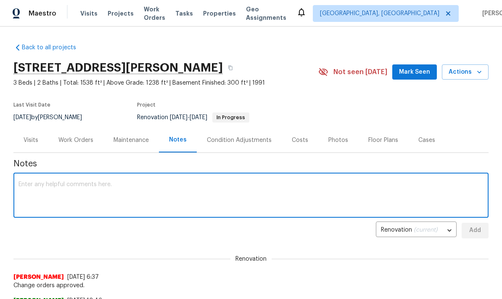
scroll to position [149, 0]
